Goal: Task Accomplishment & Management: Manage account settings

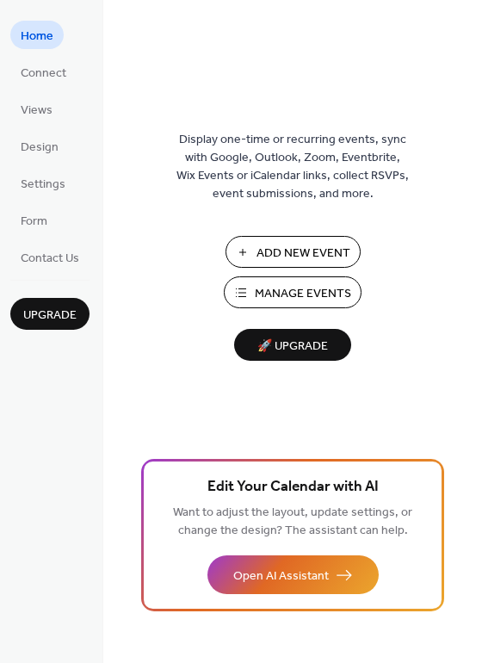
click at [297, 286] on span "Manage Events" at bounding box center [303, 294] width 96 height 18
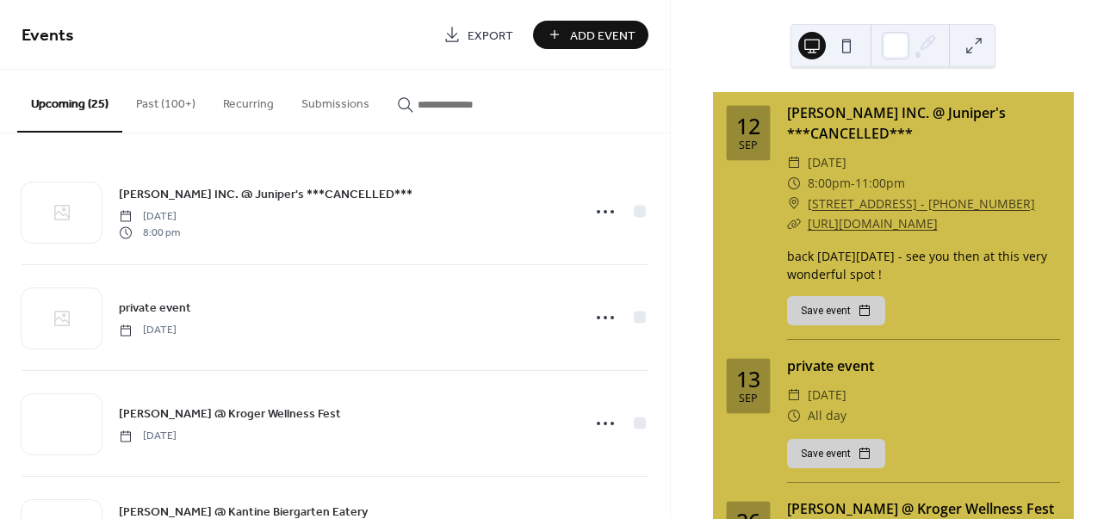
click at [486, 29] on span "Export" at bounding box center [490, 36] width 46 height 18
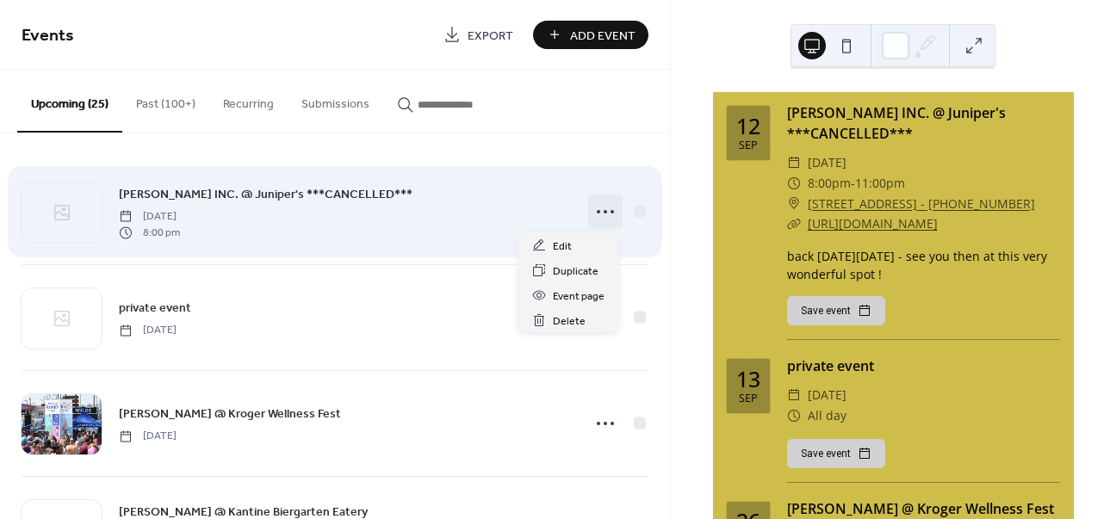
click at [604, 211] on circle at bounding box center [605, 211] width 3 height 3
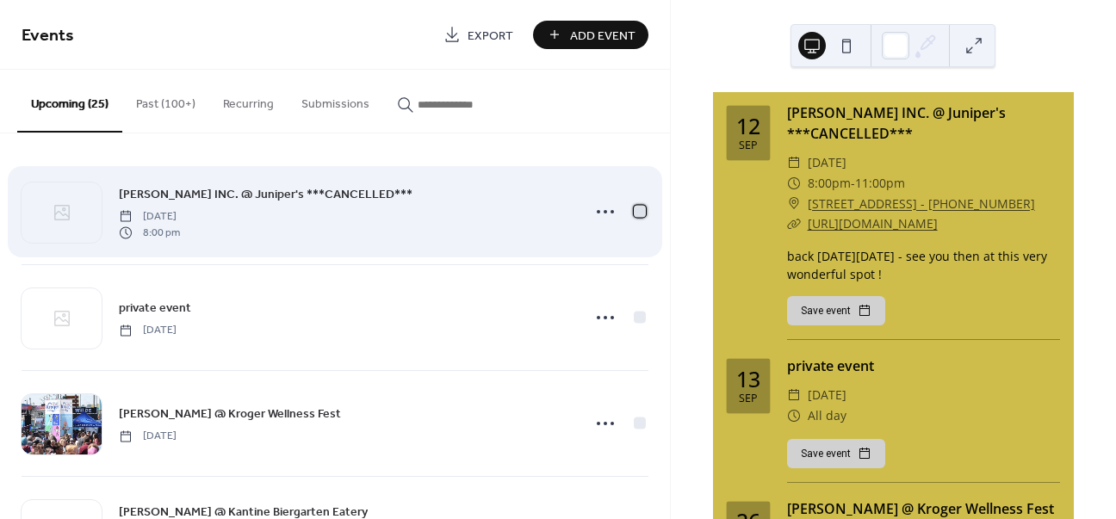
click at [635, 208] on div at bounding box center [640, 211] width 12 height 12
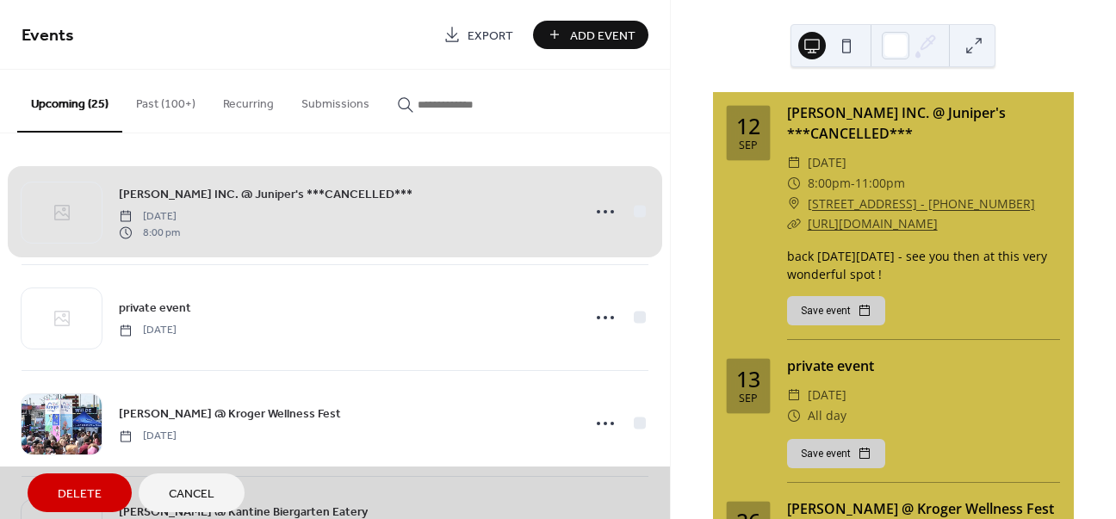
click at [482, 31] on span "Export" at bounding box center [490, 36] width 46 height 18
click at [193, 491] on span "Cancel" at bounding box center [192, 495] width 46 height 18
